Goal: Transaction & Acquisition: Book appointment/travel/reservation

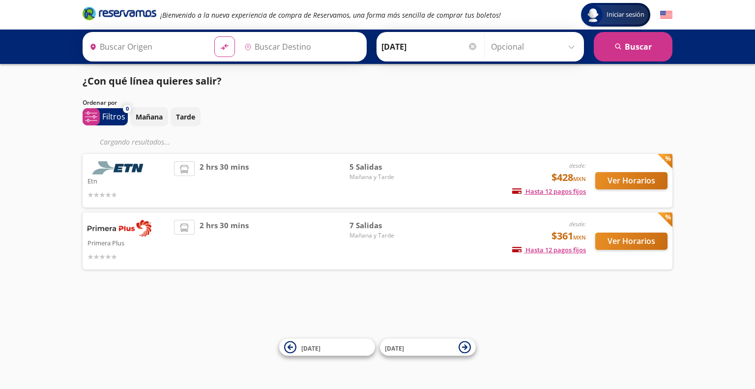
type input "[DATE][GEOGRAPHIC_DATA], [GEOGRAPHIC_DATA]"
type input "[GEOGRAPHIC_DATA], [GEOGRAPHIC_DATA]"
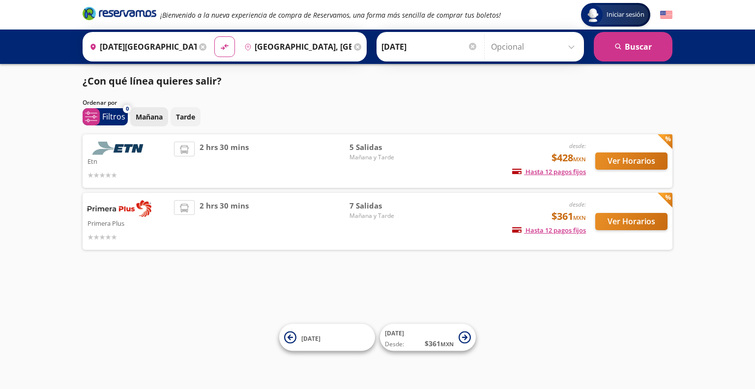
click at [148, 117] on p "Mañana" at bounding box center [149, 117] width 27 height 10
click at [634, 218] on button "Ver Horarios" at bounding box center [631, 221] width 72 height 17
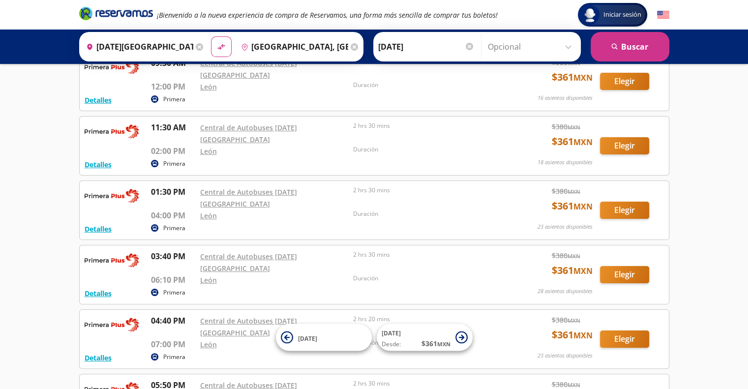
scroll to position [147, 0]
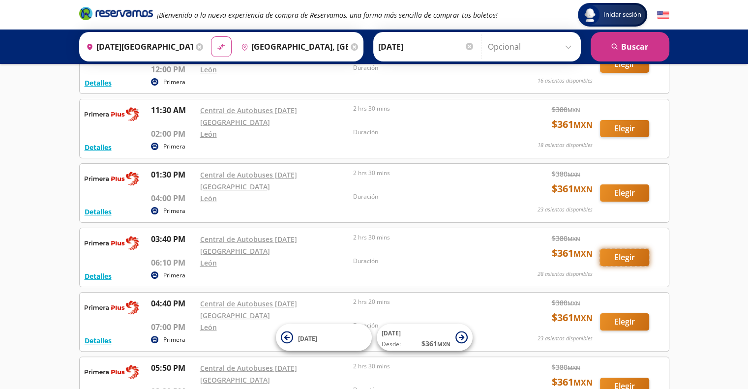
click at [627, 249] on button "Elegir" at bounding box center [624, 257] width 49 height 17
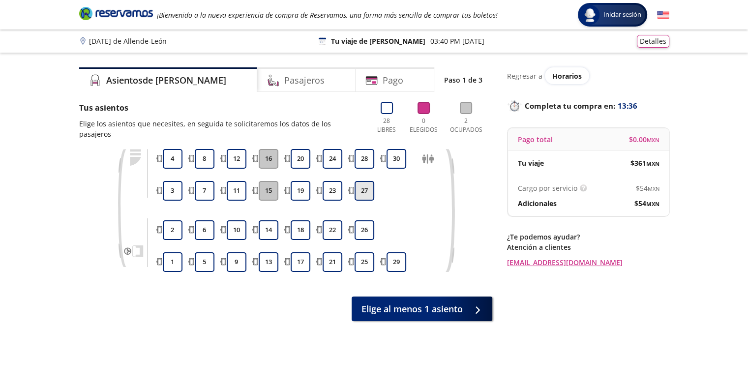
click at [363, 181] on button "27" at bounding box center [364, 191] width 20 height 20
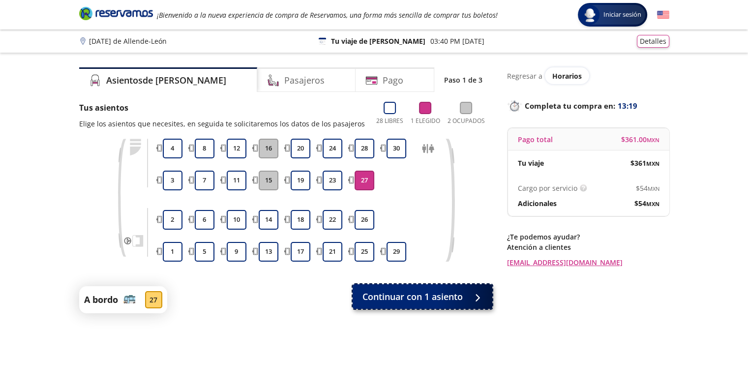
click at [424, 297] on span "Continuar con 1 asiento" at bounding box center [412, 296] width 100 height 13
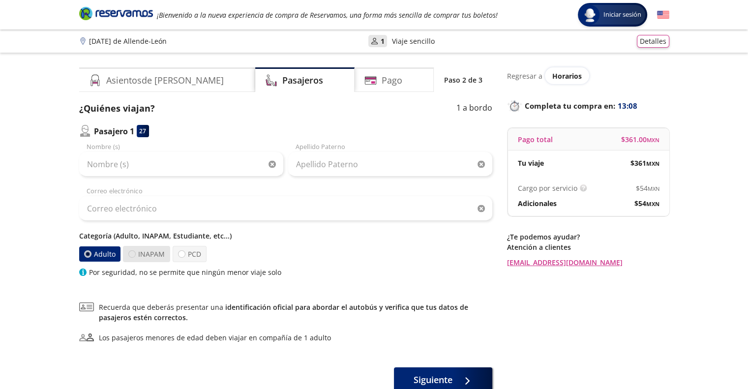
click at [131, 253] on div at bounding box center [131, 253] width 7 height 7
click at [131, 253] on input "INAPAM" at bounding box center [132, 254] width 6 height 6
radio input "true"
radio input "false"
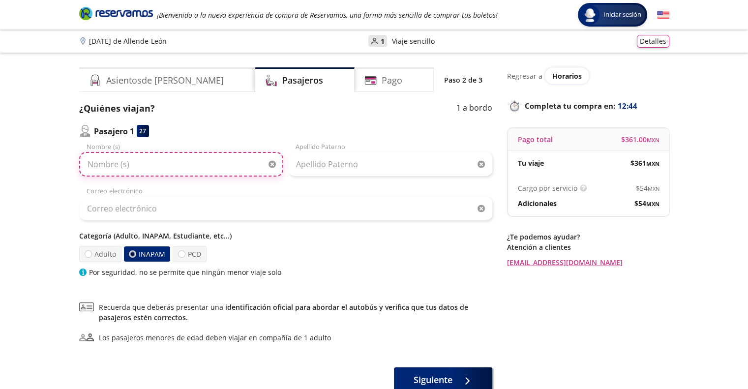
click at [137, 165] on input "Nombre (s)" at bounding box center [181, 164] width 204 height 25
type input "[PERSON_NAME]"
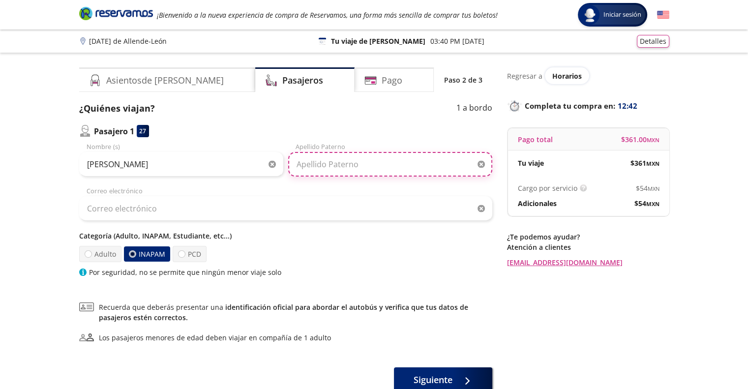
click at [315, 163] on input "Apellido Paterno" at bounding box center [390, 164] width 204 height 25
type input "[PERSON_NAME]"
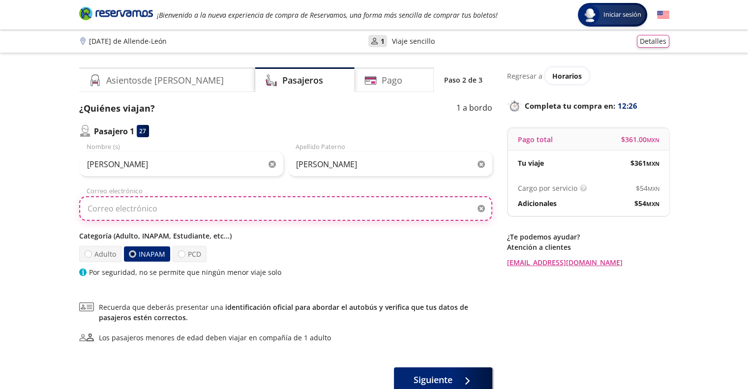
click at [160, 210] on input "Correo electrónico" at bounding box center [285, 208] width 413 height 25
type input "[EMAIL_ADDRESS][DOMAIN_NAME]"
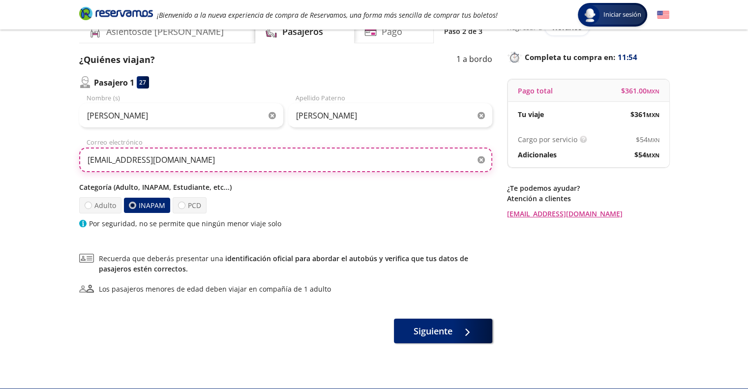
scroll to position [73, 0]
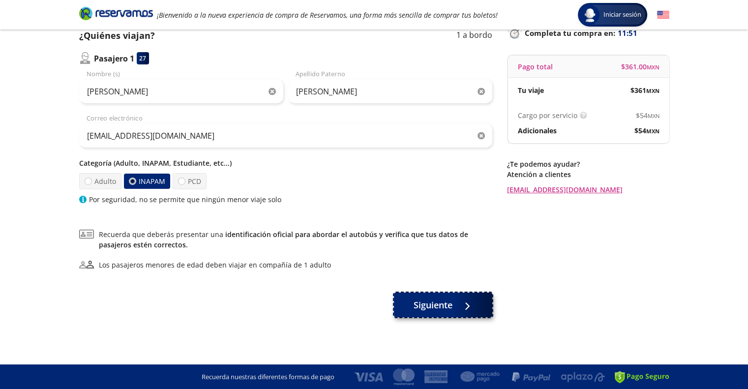
click at [438, 308] on span "Siguiente" at bounding box center [432, 304] width 39 height 13
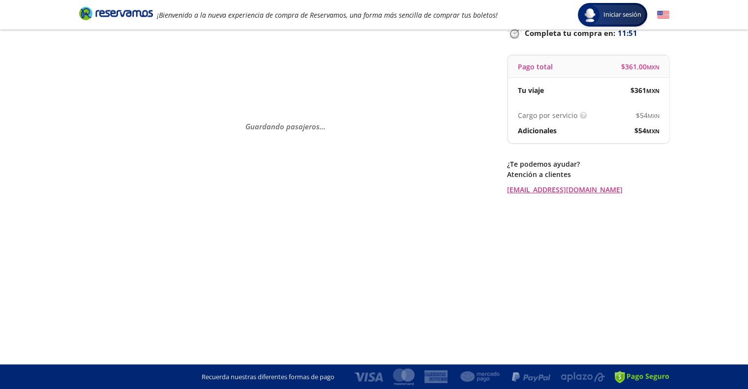
scroll to position [0, 0]
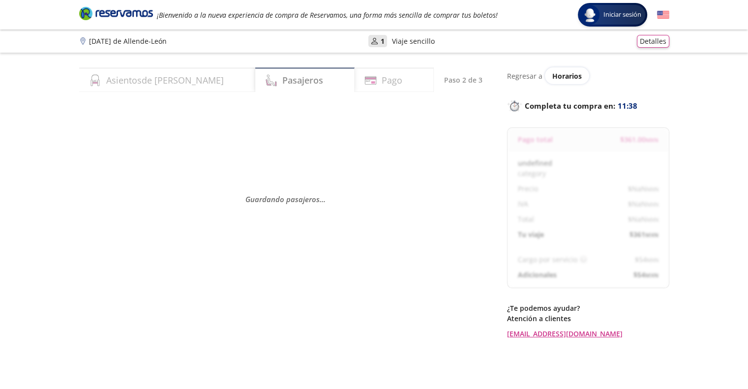
select select "MX"
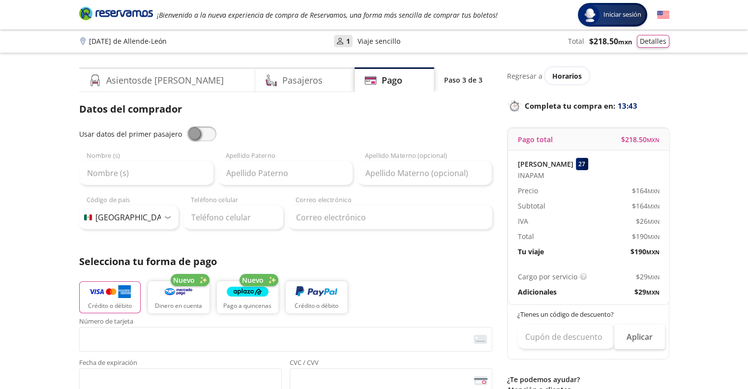
click at [204, 135] on span at bounding box center [201, 133] width 29 height 15
click at [187, 126] on input "checkbox" at bounding box center [187, 126] width 0 height 0
type input "[PERSON_NAME]"
type input "[EMAIL_ADDRESS][DOMAIN_NAME]"
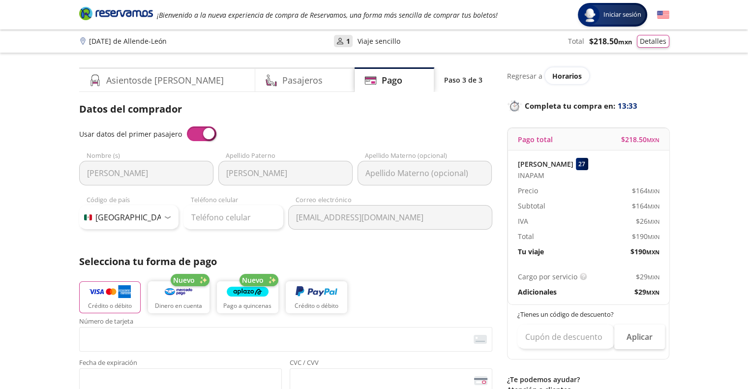
click at [193, 135] on span at bounding box center [201, 133] width 29 height 15
click at [187, 126] on input "checkbox" at bounding box center [187, 126] width 0 height 0
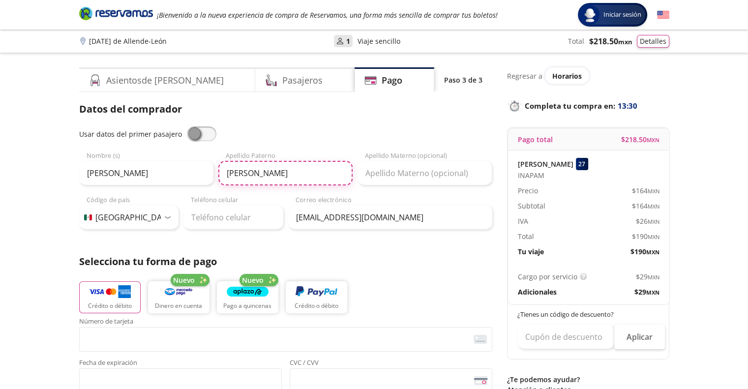
click at [276, 172] on input "[PERSON_NAME]" at bounding box center [285, 173] width 134 height 25
type input "ALBA"
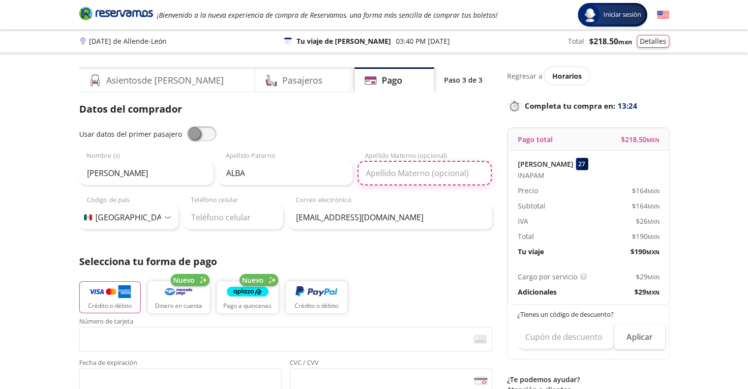
click at [385, 176] on input "Apellido Materno (opcional)" at bounding box center [424, 173] width 134 height 25
type input "SILVA"
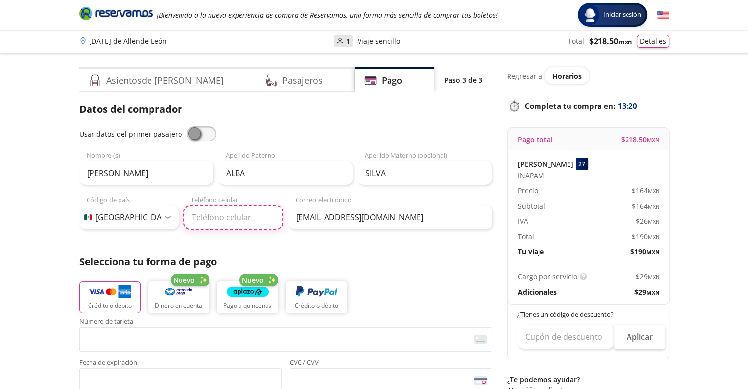
drag, startPoint x: 199, startPoint y: 216, endPoint x: 207, endPoint y: 215, distance: 8.4
click at [199, 216] on input "Teléfono celular" at bounding box center [233, 217] width 100 height 25
type input "415 114 0689"
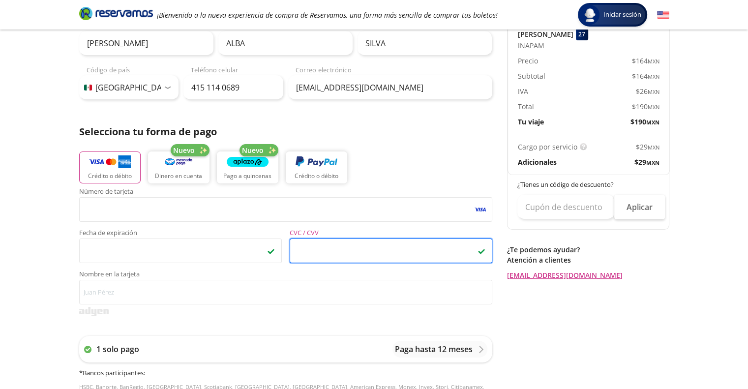
scroll to position [147, 0]
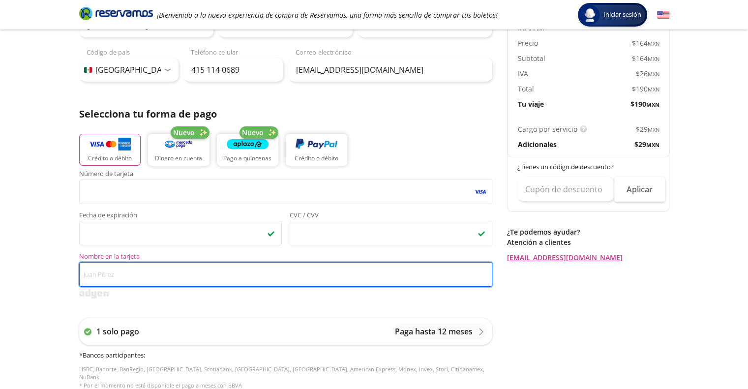
click at [92, 276] on input "Nombre en la tarjeta" at bounding box center [285, 274] width 413 height 25
type input "[PERSON_NAME]"
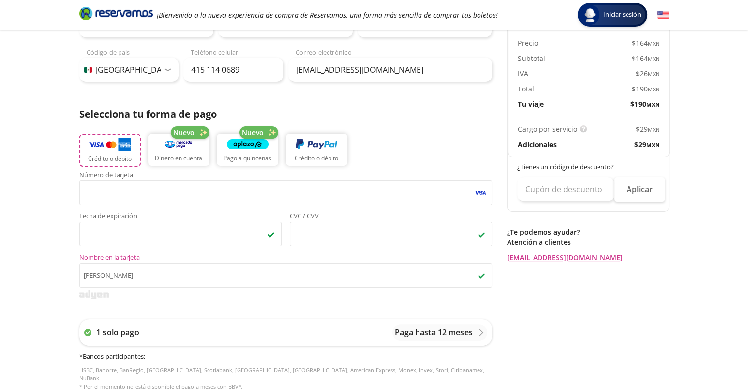
click at [111, 151] on img "button" at bounding box center [110, 144] width 42 height 15
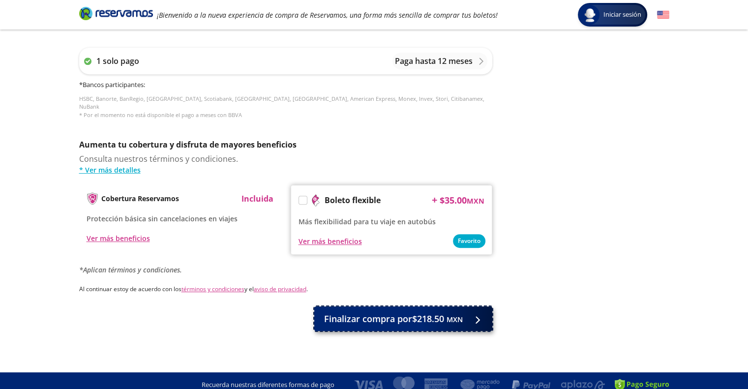
scroll to position [417, 0]
click at [379, 313] on span "Finalizar compra por $218.50 MXN" at bounding box center [393, 319] width 139 height 13
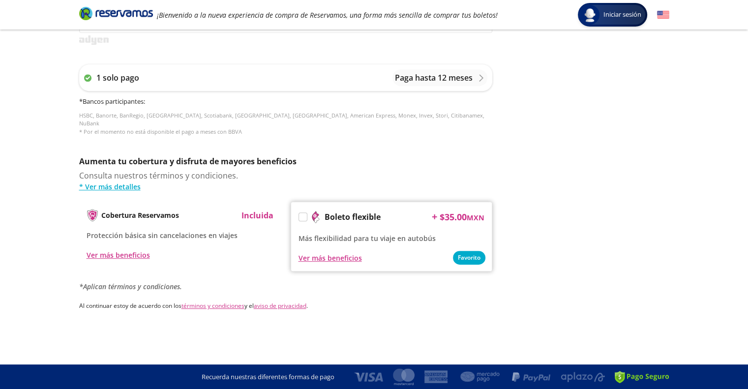
scroll to position [0, 0]
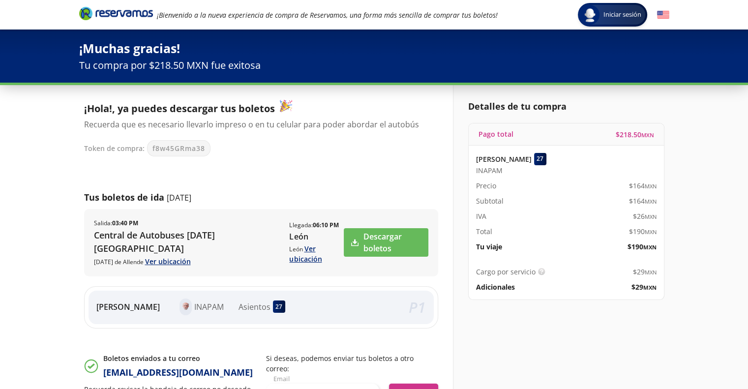
scroll to position [49, 0]
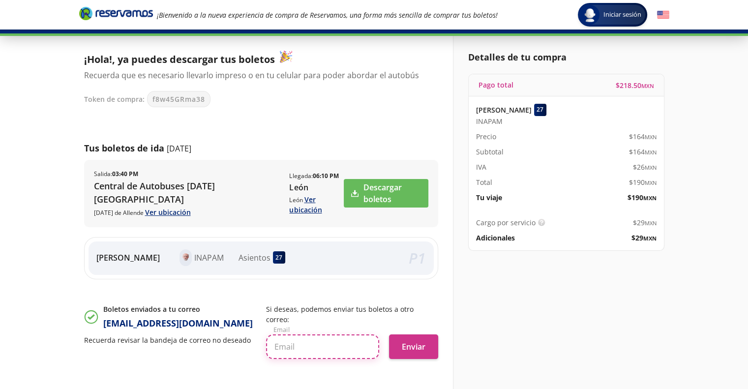
click at [301, 338] on input "text" at bounding box center [322, 346] width 113 height 25
type input "[EMAIL_ADDRESS][DOMAIN_NAME]"
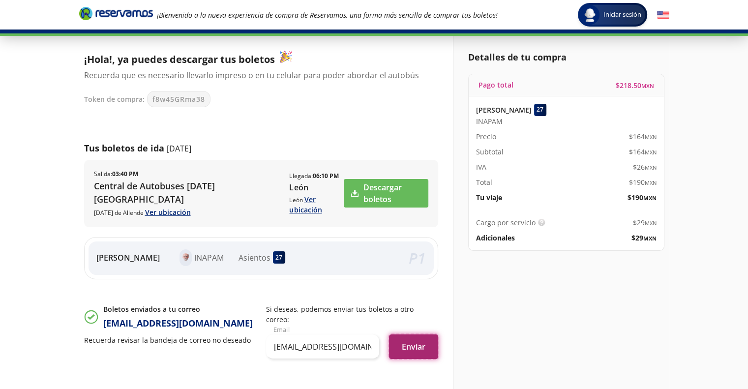
click at [416, 335] on button "Enviar" at bounding box center [413, 346] width 49 height 25
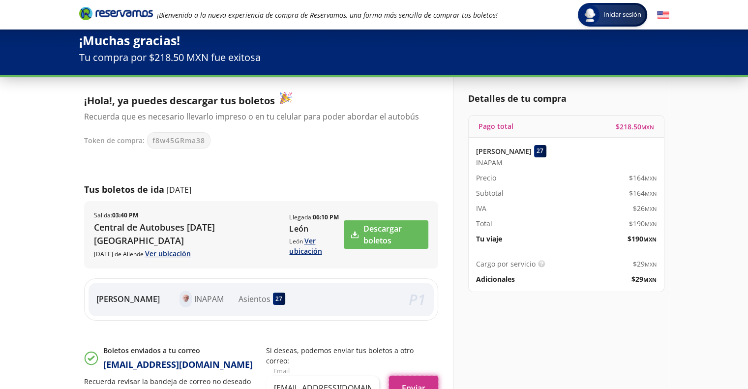
scroll to position [0, 0]
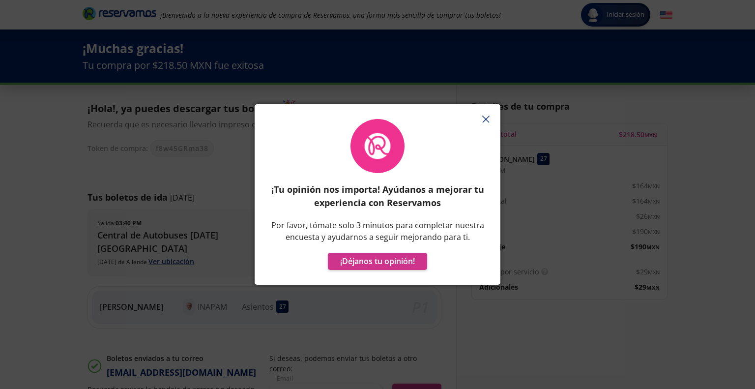
click at [485, 117] on icon "button" at bounding box center [485, 119] width 7 height 7
